Goal: Information Seeking & Learning: Learn about a topic

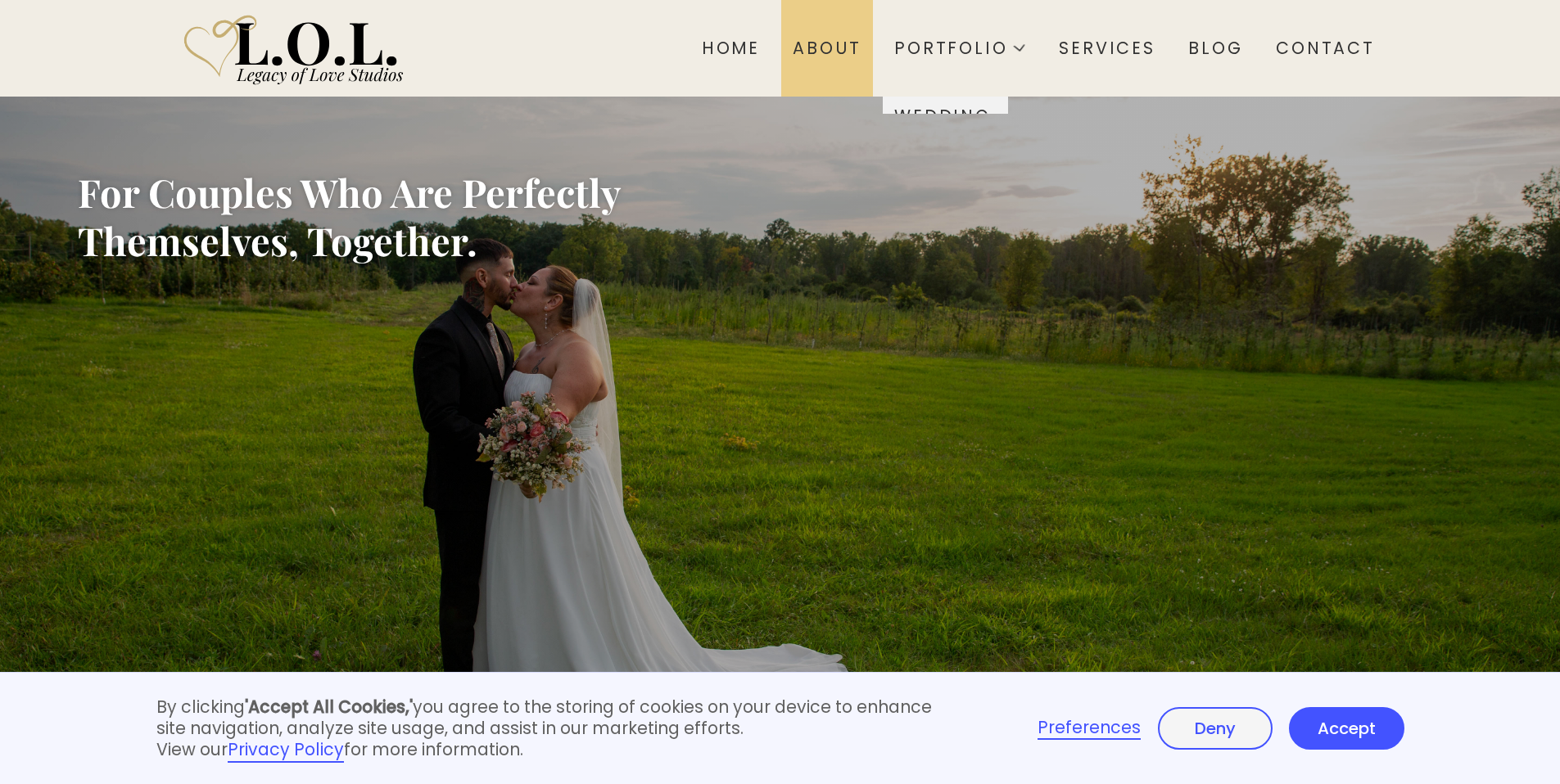
click at [814, 38] on div "About" at bounding box center [826, 48] width 68 height 21
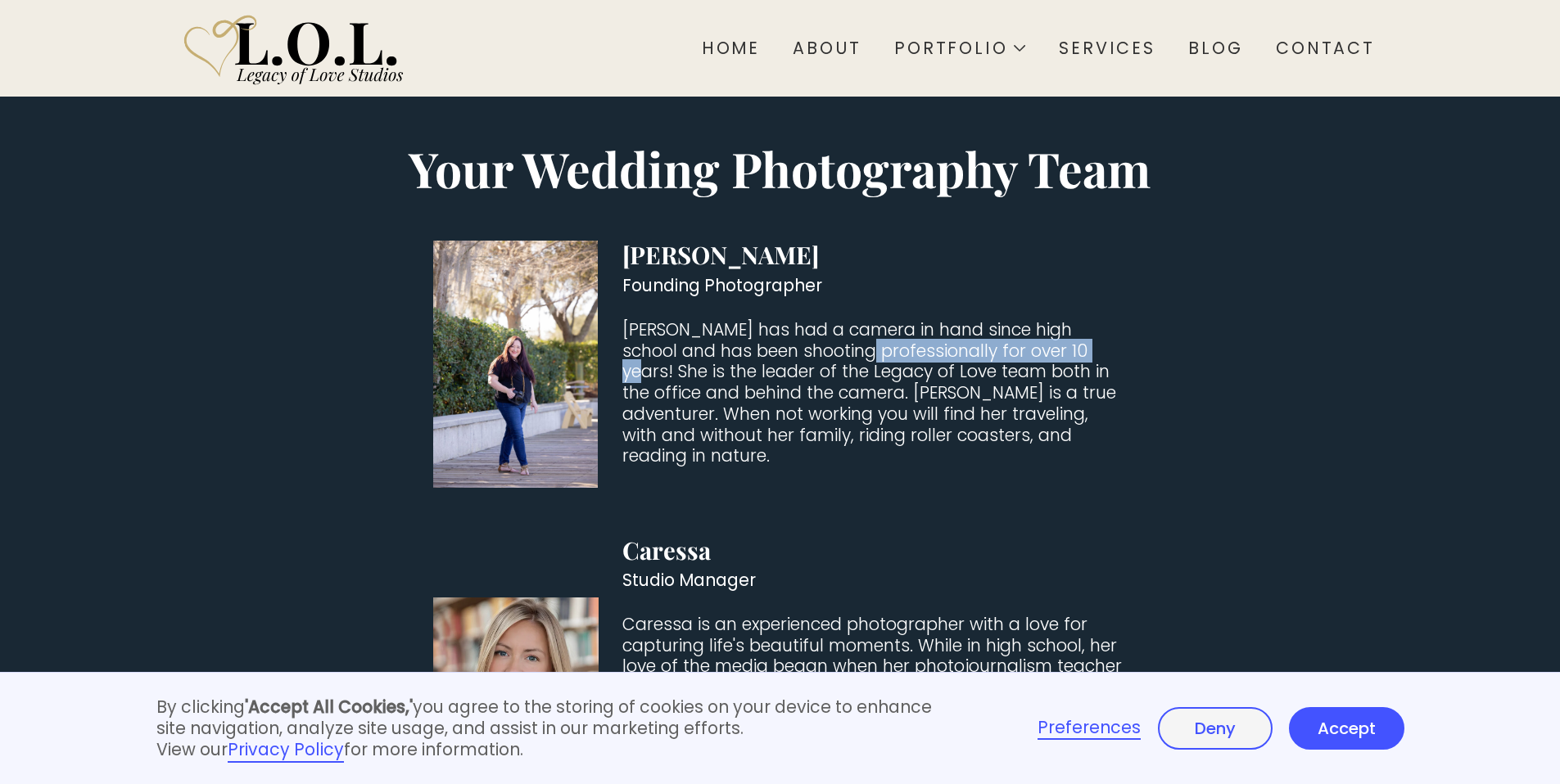
drag, startPoint x: 811, startPoint y: 266, endPoint x: 987, endPoint y: 264, distance: 176.0
click at [987, 320] on p "Michele has had a camera in hand since high school and has been shooting profes…" at bounding box center [875, 393] width 504 height 147
click at [986, 320] on p "Michele has had a camera in hand since high school and has been shooting profes…" at bounding box center [875, 393] width 504 height 147
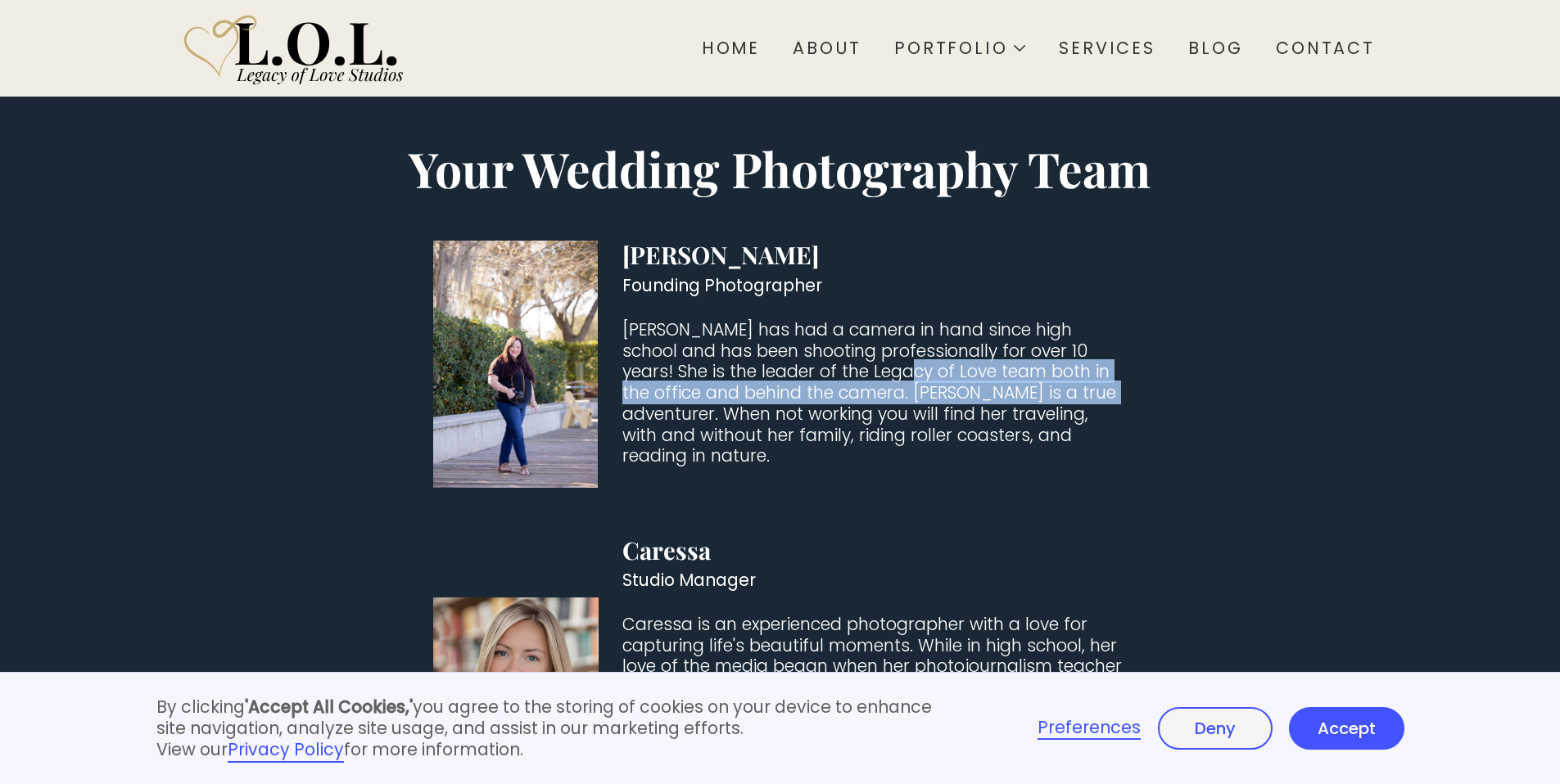
drag, startPoint x: 809, startPoint y: 279, endPoint x: 972, endPoint y: 298, distance: 164.1
click at [972, 320] on p "Michele has had a camera in hand since high school and has been shooting profes…" at bounding box center [875, 393] width 504 height 147
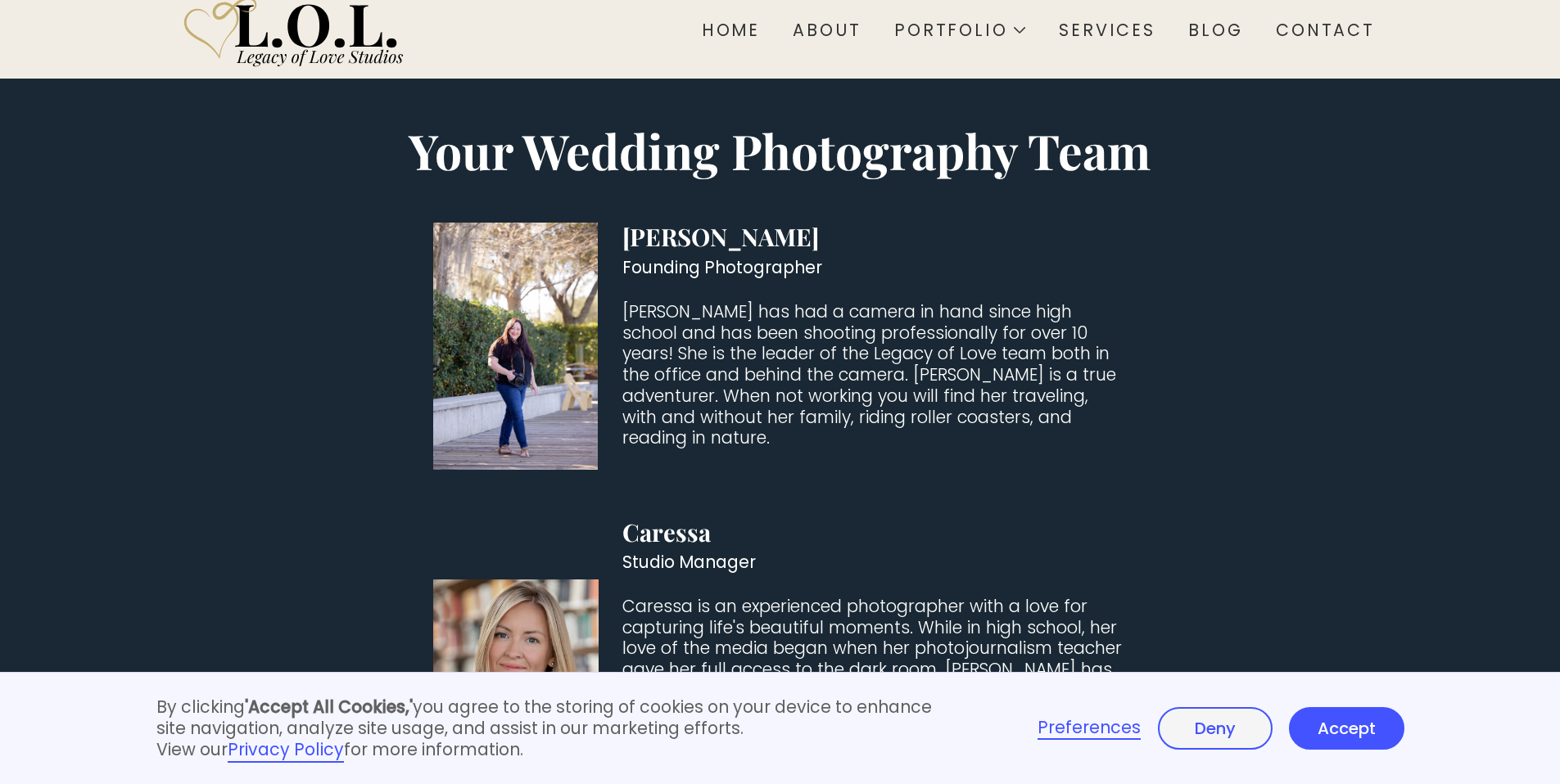
scroll to position [21, 0]
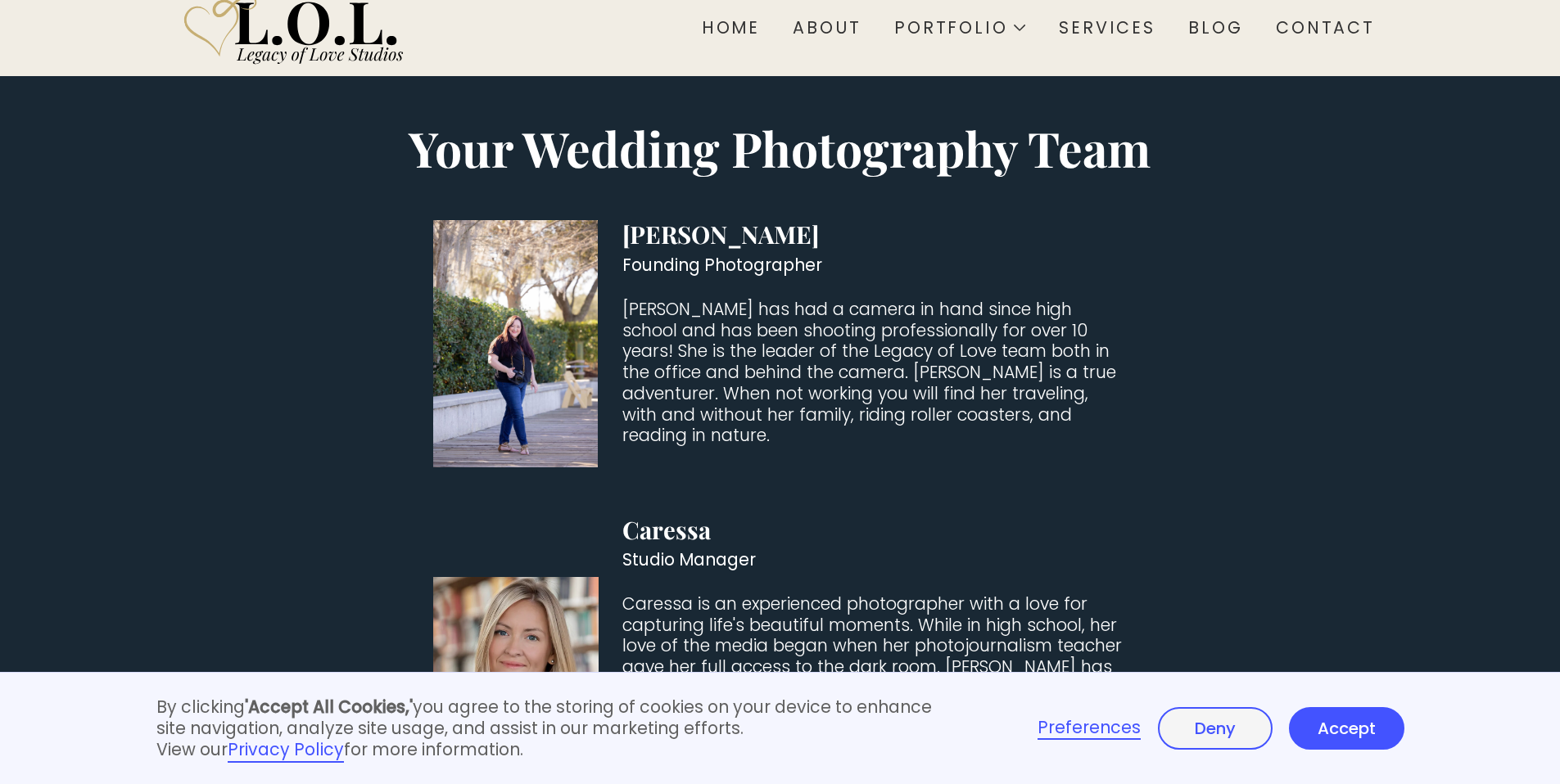
click at [966, 299] on p "Michele has had a camera in hand since high school and has been shooting profes…" at bounding box center [875, 372] width 504 height 147
click at [731, 318] on div "Michele Founding Photographer Michele has had a camera in hand since high schoo…" at bounding box center [875, 337] width 504 height 235
click at [757, 311] on p "Michele has had a camera in hand since high school and has been shooting profes…" at bounding box center [875, 372] width 504 height 147
click at [897, 312] on p "Michele has had a camera in hand since high school and has been shooting profes…" at bounding box center [875, 372] width 504 height 147
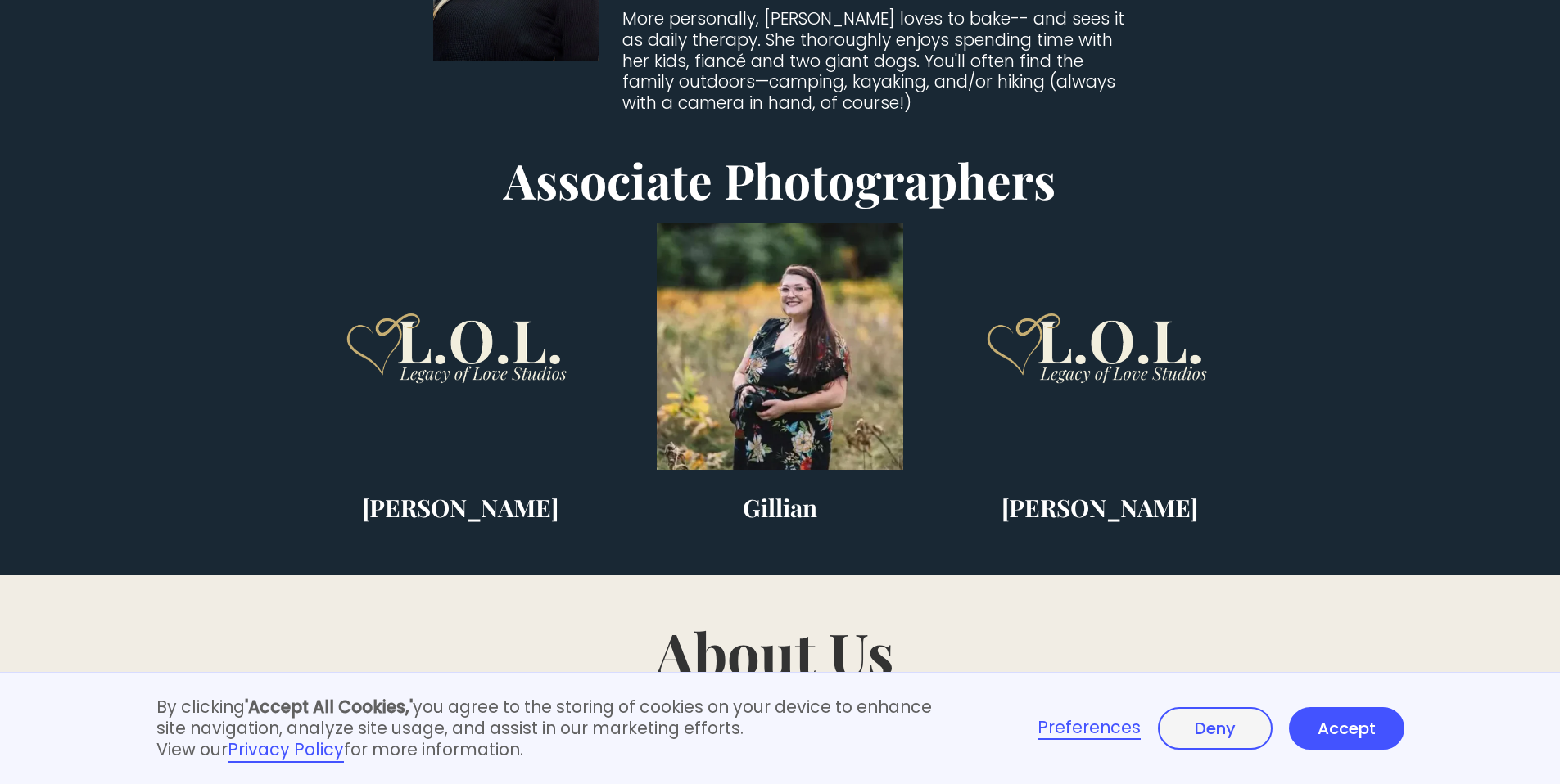
scroll to position [789, 0]
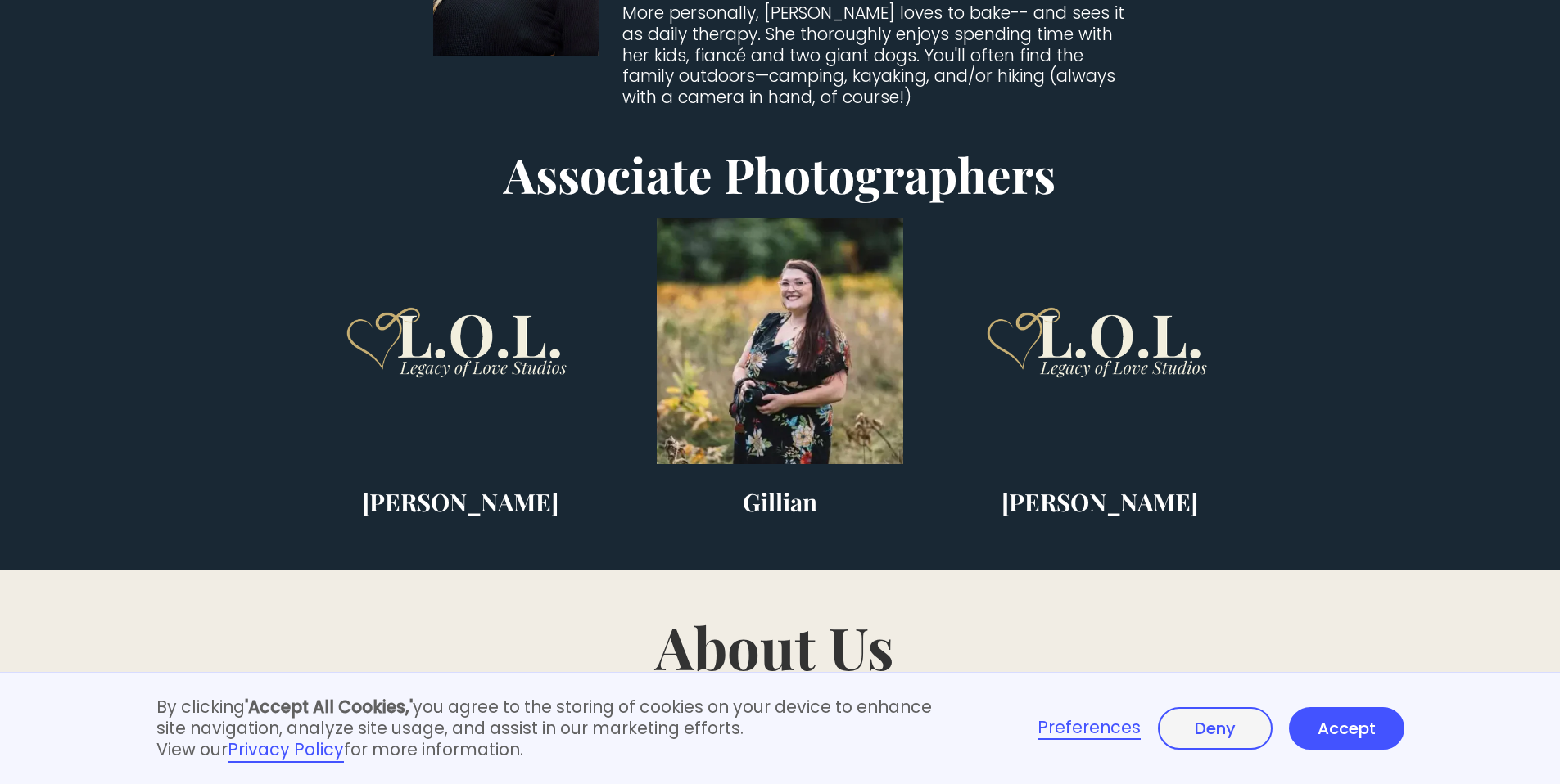
click at [971, 692] on p "Whether you're exchanging vows in a luxury barn, a romantic garden, or a farawa…" at bounding box center [978, 739] width 645 height 96
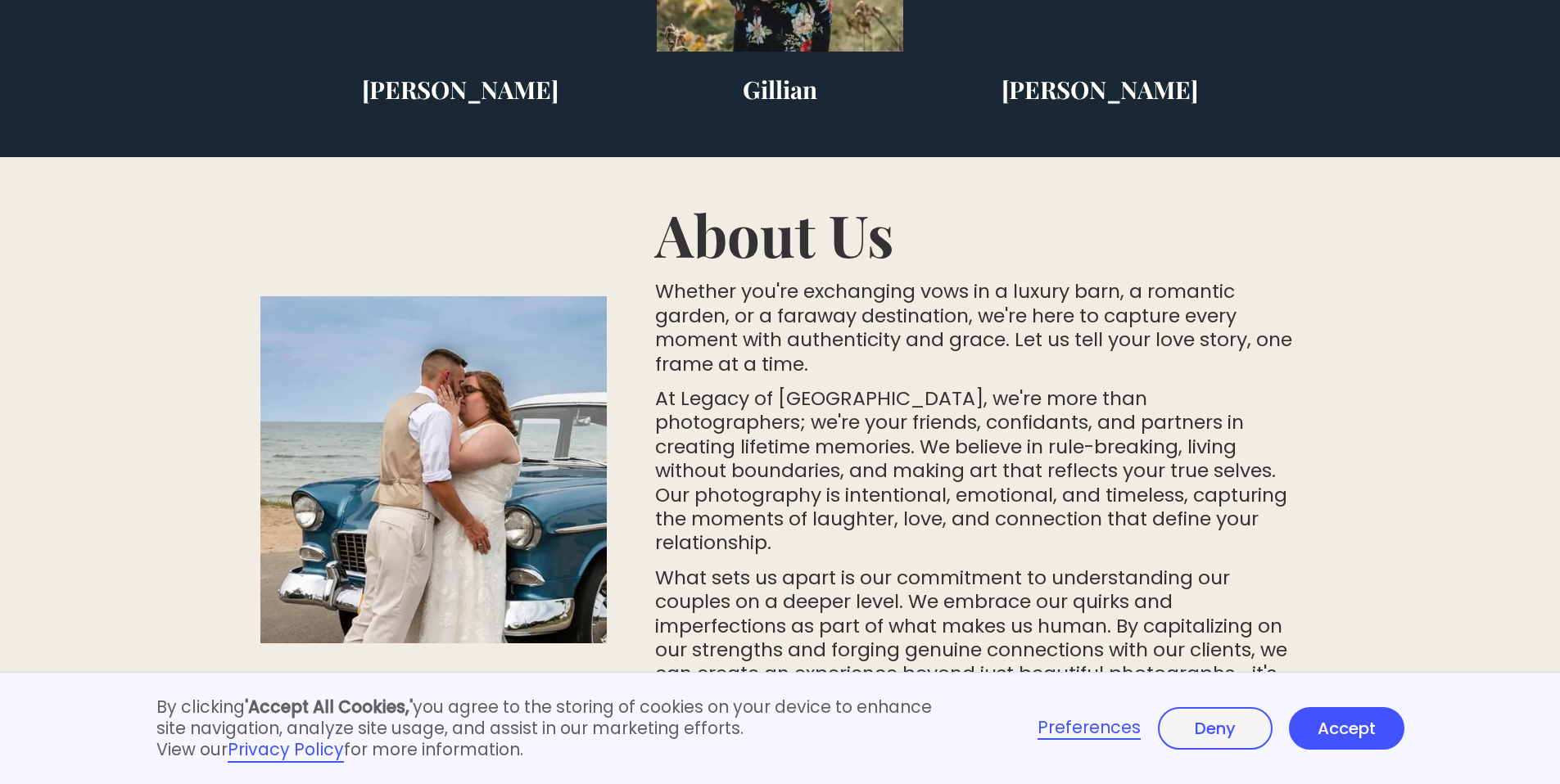
scroll to position [1387, 0]
